Goal: Check status: Check status

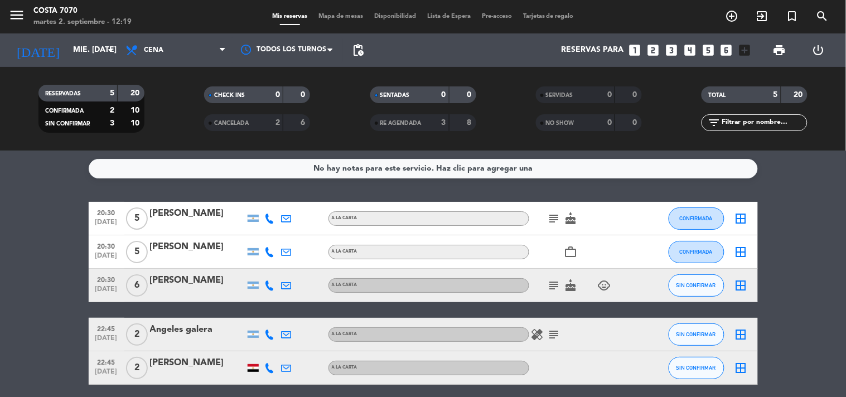
click at [549, 283] on icon "subject" at bounding box center [553, 285] width 13 height 13
click at [10, 236] on bookings-row "20:30 [DATE] 5 [PERSON_NAME] A [PERSON_NAME] subject cake CONFIRMADA border_all…" at bounding box center [423, 293] width 846 height 183
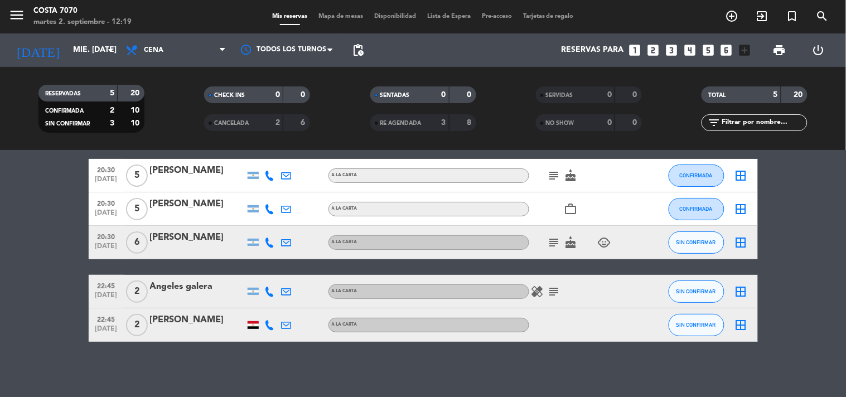
drag, startPoint x: 269, startPoint y: 294, endPoint x: 260, endPoint y: 287, distance: 11.6
click at [266, 293] on icon at bounding box center [270, 292] width 10 height 10
click at [258, 272] on span "Copiar" at bounding box center [261, 272] width 23 height 12
drag, startPoint x: 37, startPoint y: 259, endPoint x: 89, endPoint y: 149, distance: 120.9
click at [40, 255] on bookings-row "20:30 [DATE] 5 [PERSON_NAME] A [PERSON_NAME] subject cake CONFIRMADA border_all…" at bounding box center [423, 250] width 846 height 183
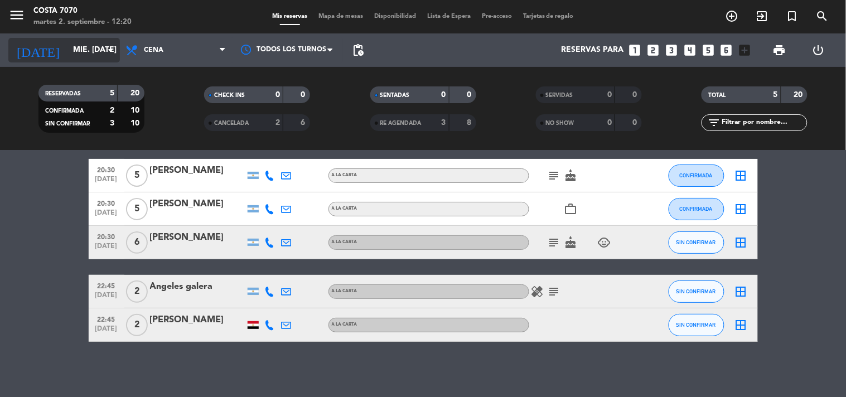
click at [67, 42] on input "mié. [DATE]" at bounding box center [120, 50] width 106 height 20
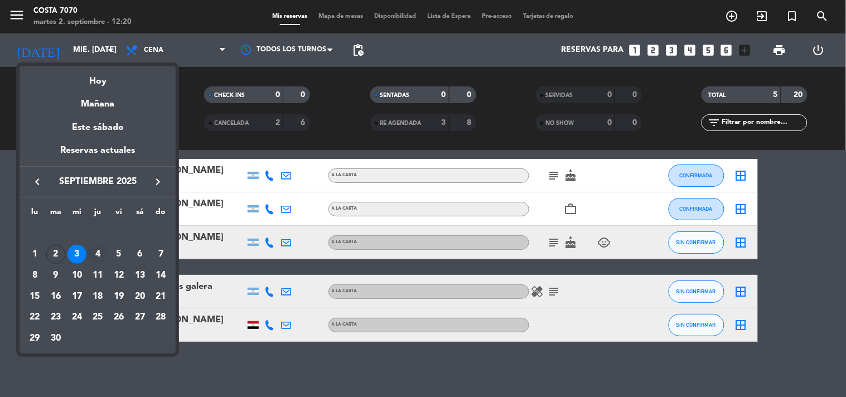
click at [99, 255] on div "4" at bounding box center [97, 254] width 19 height 19
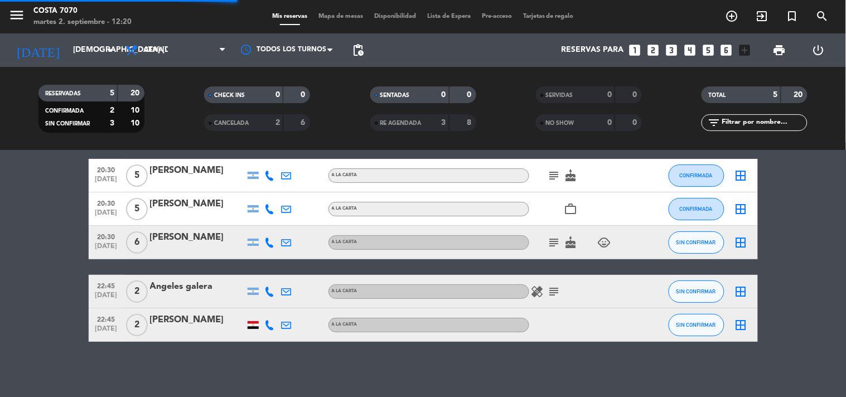
click at [15, 214] on bookings-row "20:30 [DATE] 5 [PERSON_NAME] A [PERSON_NAME] subject cake CONFIRMADA border_all…" at bounding box center [423, 250] width 846 height 183
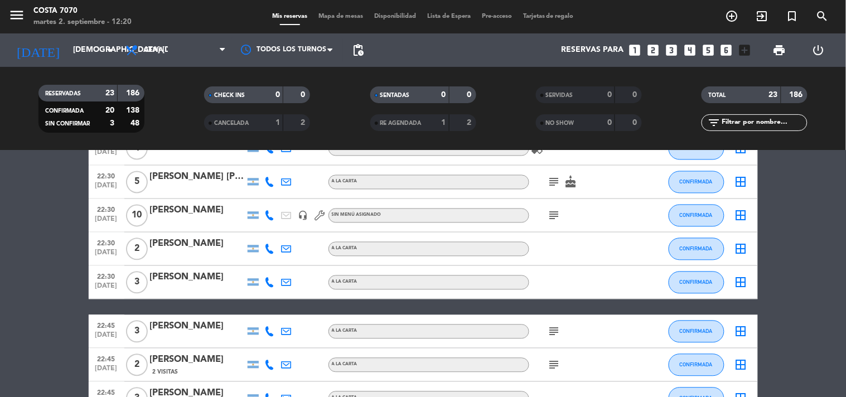
scroll to position [723, 0]
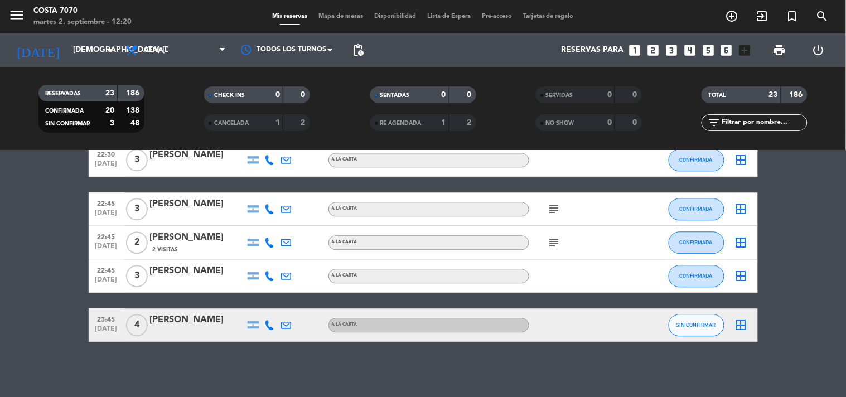
click at [269, 321] on icon at bounding box center [270, 325] width 10 height 10
click at [275, 309] on span "content_paste" at bounding box center [279, 306] width 8 height 8
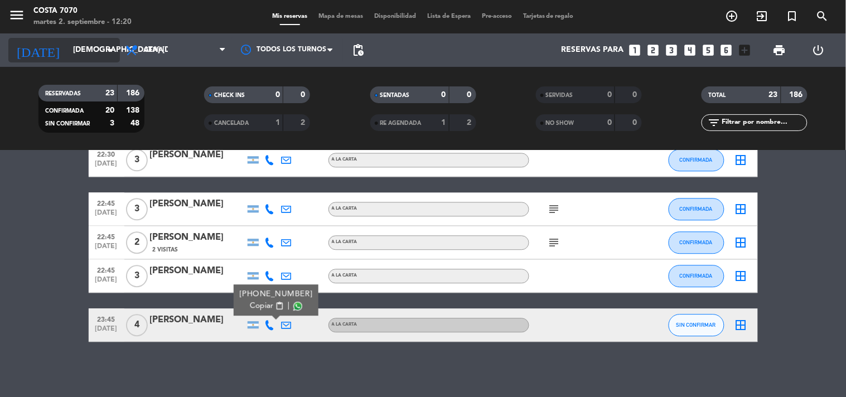
click at [67, 51] on input "[DEMOGRAPHIC_DATA] [DATE]" at bounding box center [120, 50] width 106 height 20
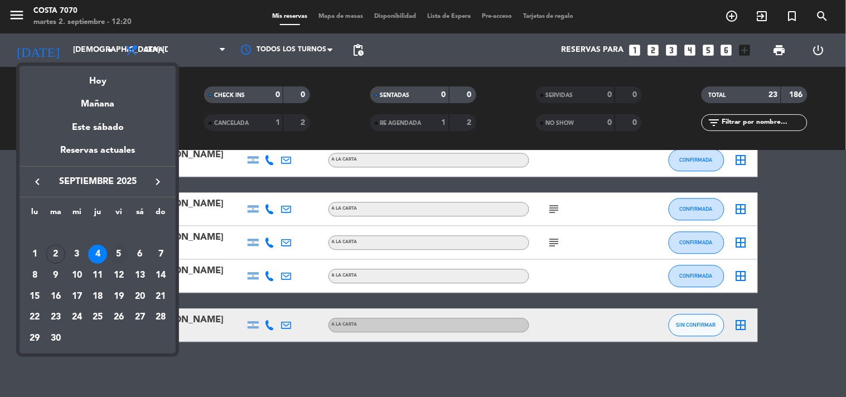
click at [119, 251] on div "5" at bounding box center [118, 254] width 19 height 19
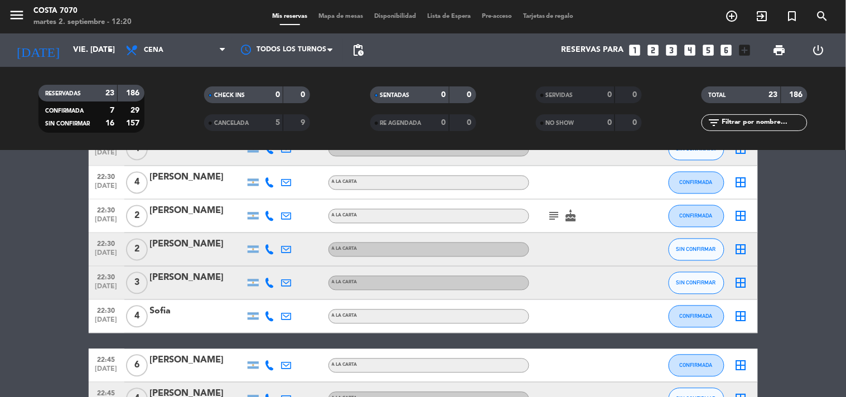
scroll to position [631, 0]
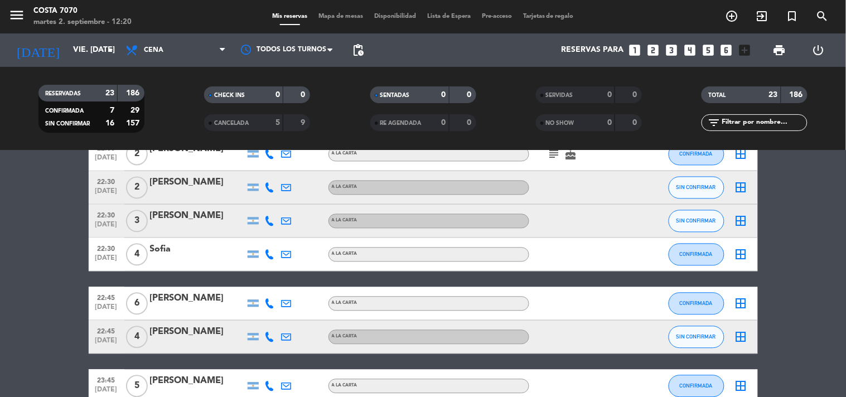
click at [278, 335] on div at bounding box center [286, 337] width 17 height 33
click at [274, 337] on icon at bounding box center [270, 337] width 10 height 10
click at [264, 312] on span "Copiar" at bounding box center [261, 318] width 23 height 12
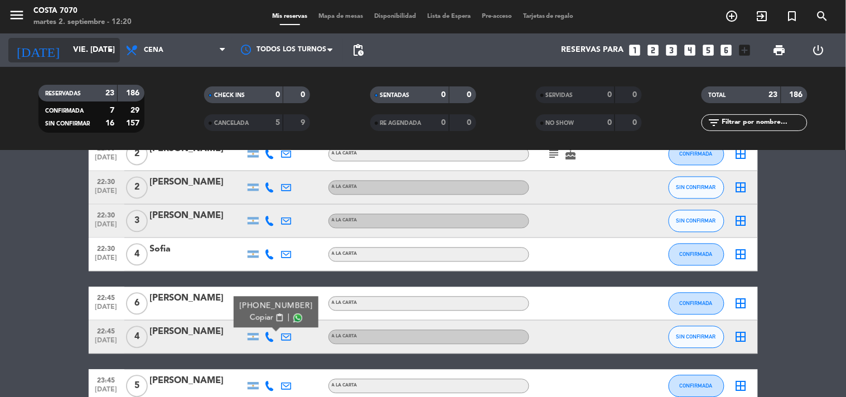
click at [81, 59] on input "vie. [DATE]" at bounding box center [120, 50] width 106 height 20
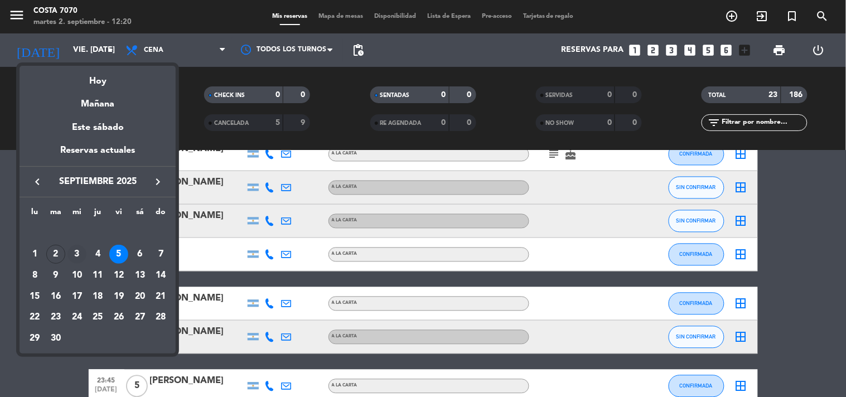
click at [74, 253] on div "3" at bounding box center [76, 254] width 19 height 19
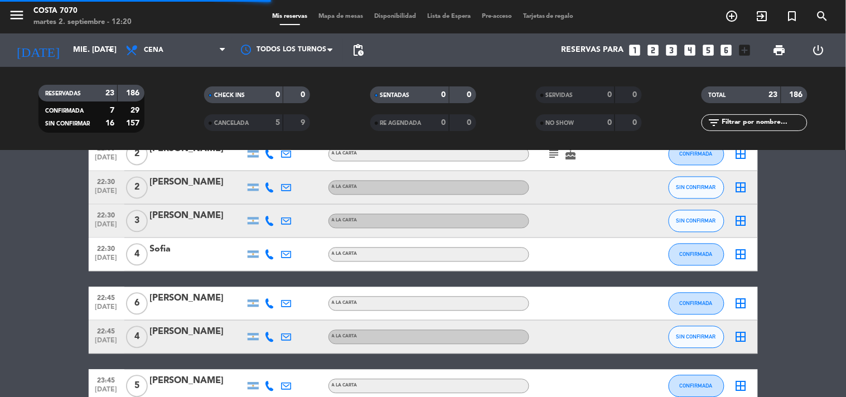
scroll to position [43, 0]
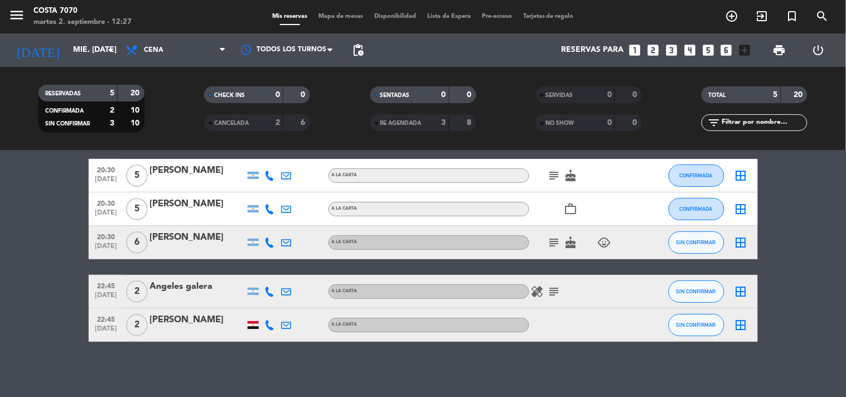
click at [269, 241] on icon at bounding box center [270, 242] width 10 height 10
click at [275, 219] on span "content_paste" at bounding box center [279, 223] width 8 height 8
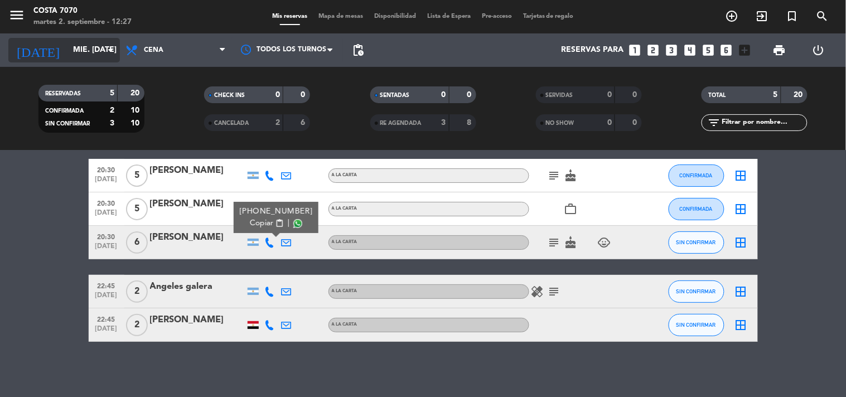
click at [87, 58] on input "mié. [DATE]" at bounding box center [120, 50] width 106 height 20
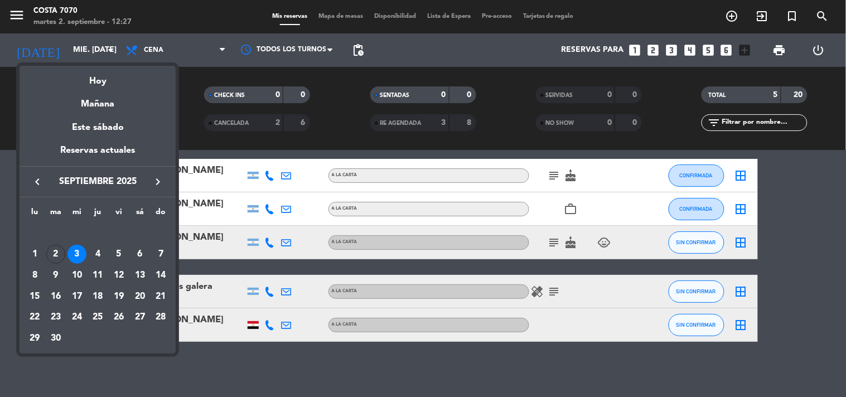
click at [98, 248] on div "4" at bounding box center [97, 254] width 19 height 19
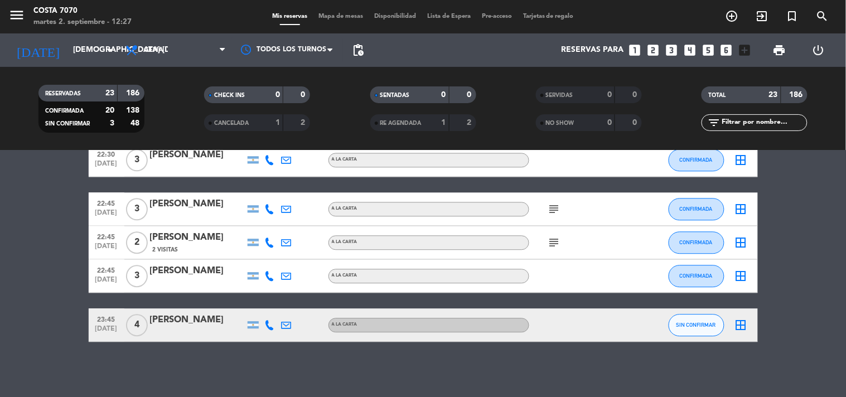
scroll to position [227, 0]
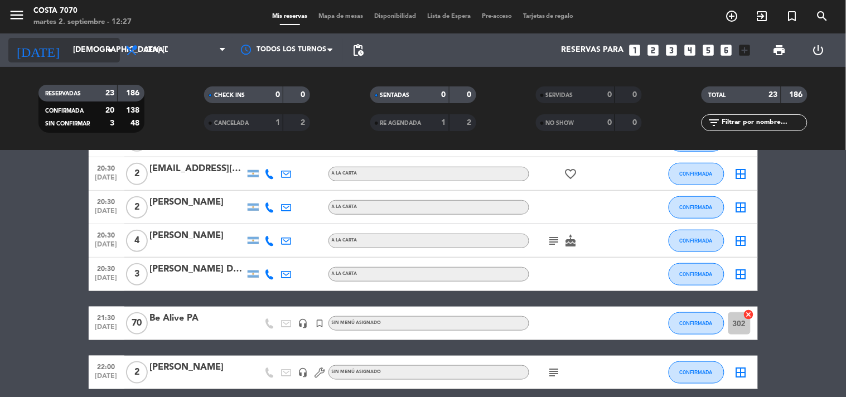
click at [77, 61] on div "[DATE] [DEMOGRAPHIC_DATA] [DATE] arrow_drop_down" at bounding box center [64, 50] width 112 height 25
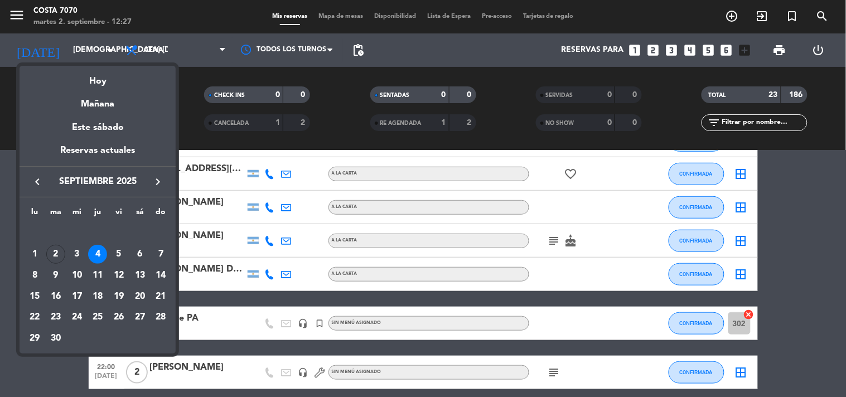
drag, startPoint x: 78, startPoint y: 251, endPoint x: 83, endPoint y: 244, distance: 8.5
click at [77, 251] on div "3" at bounding box center [76, 254] width 19 height 19
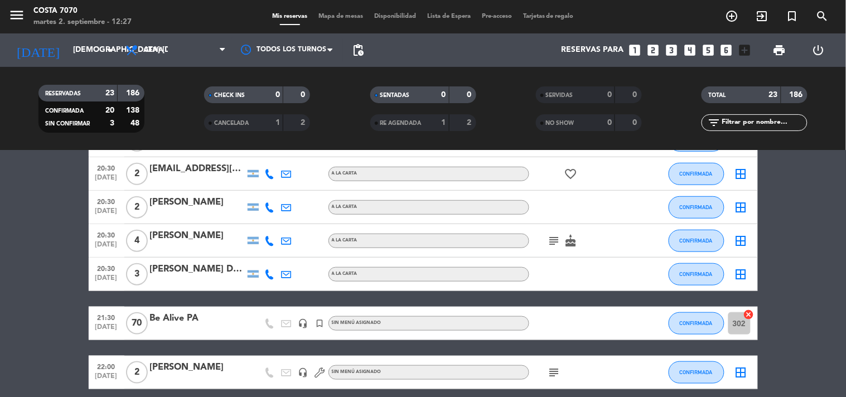
type input "mié. [DATE]"
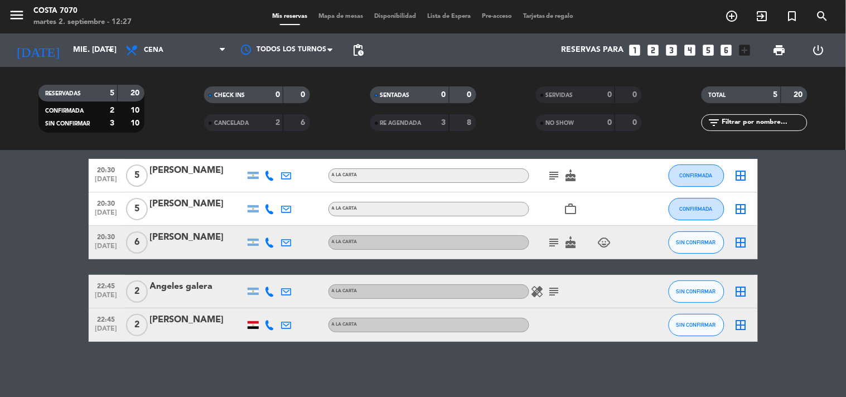
click at [57, 210] on bookings-row "20:30 [DATE] 5 [PERSON_NAME] A [PERSON_NAME] subject cake CONFIRMADA border_all…" at bounding box center [423, 250] width 846 height 183
